Goal: Transaction & Acquisition: Purchase product/service

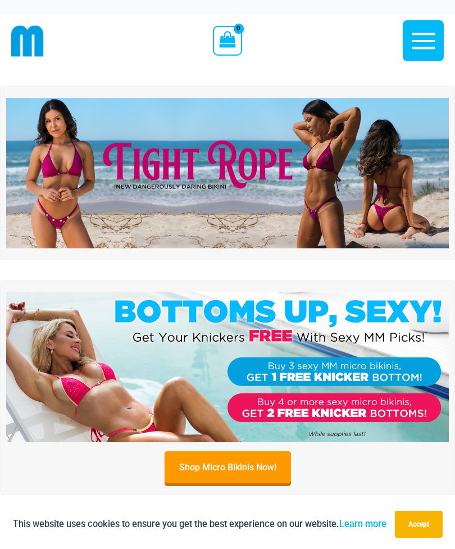
click at [257, 166] on img at bounding box center [227, 173] width 443 height 151
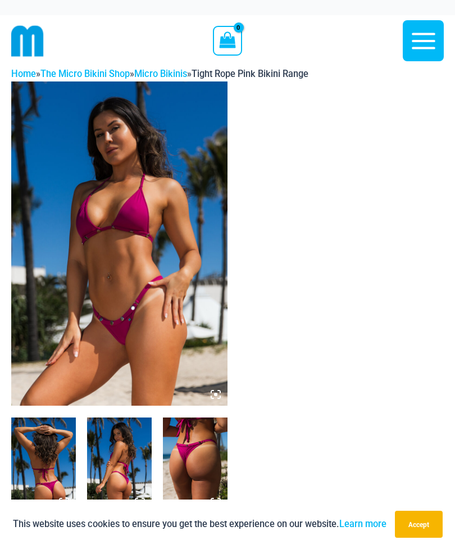
click at [424, 49] on icon "button" at bounding box center [423, 41] width 28 height 28
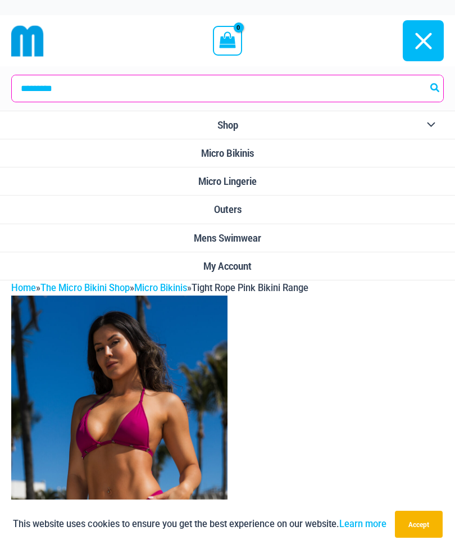
click at [243, 149] on span "Micro Bikinis" at bounding box center [227, 153] width 53 height 12
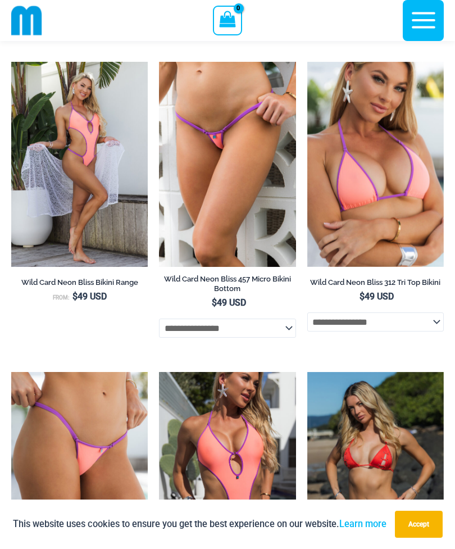
scroll to position [2792, 0]
